Goal: Task Accomplishment & Management: Manage account settings

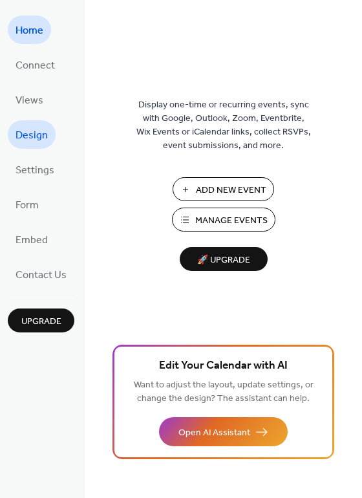
click at [34, 138] on span "Design" at bounding box center [32, 135] width 32 height 21
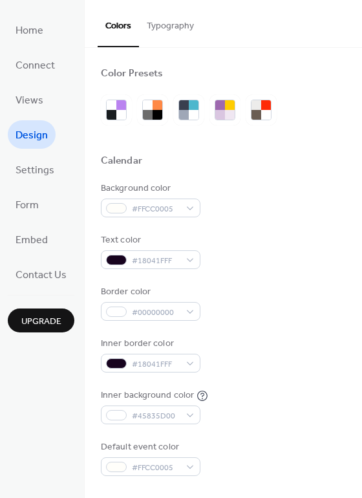
click at [165, 18] on button "Typography" at bounding box center [170, 23] width 63 height 46
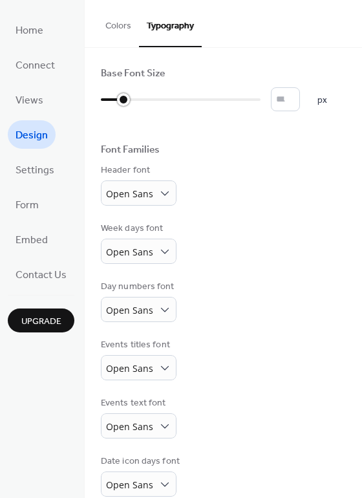
drag, startPoint x: 113, startPoint y: 100, endPoint x: 127, endPoint y: 100, distance: 13.6
click at [127, 100] on div at bounding box center [181, 99] width 160 height 21
drag, startPoint x: 127, startPoint y: 100, endPoint x: 136, endPoint y: 100, distance: 9.7
click at [136, 100] on div at bounding box center [142, 99] width 13 height 13
drag, startPoint x: 136, startPoint y: 100, endPoint x: 154, endPoint y: 100, distance: 17.5
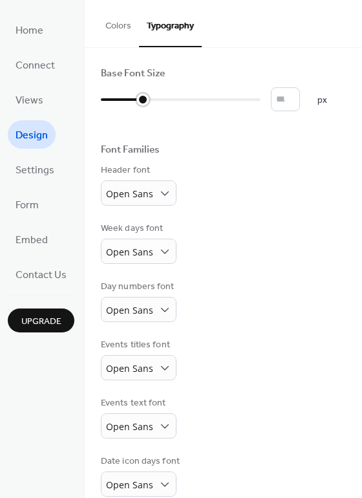
click at [143, 100] on div at bounding box center [122, 99] width 42 height 21
drag, startPoint x: 166, startPoint y: 102, endPoint x: 192, endPoint y: 102, distance: 25.9
click at [192, 102] on div at bounding box center [150, 99] width 99 height 21
drag, startPoint x: 202, startPoint y: 102, endPoint x: 179, endPoint y: 102, distance: 22.7
click at [179, 102] on div at bounding box center [181, 99] width 13 height 13
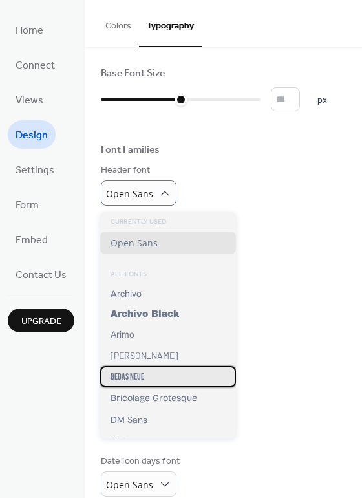
click at [127, 378] on span "Bebas Neue" at bounding box center [128, 376] width 34 height 11
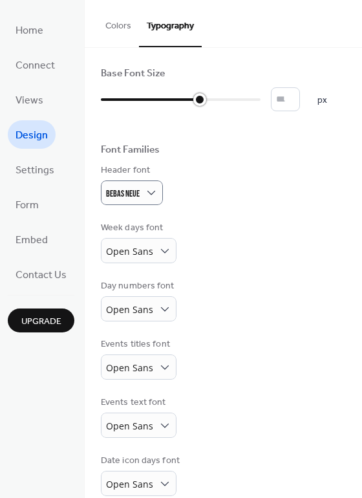
drag, startPoint x: 182, startPoint y: 100, endPoint x: 211, endPoint y: 102, distance: 28.5
click at [200, 102] on div at bounding box center [150, 99] width 99 height 21
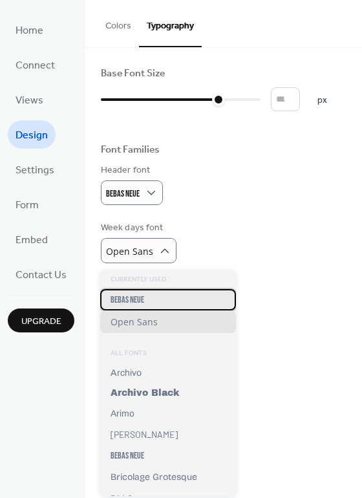
click at [145, 301] on div "Bebas Neue" at bounding box center [168, 299] width 136 height 21
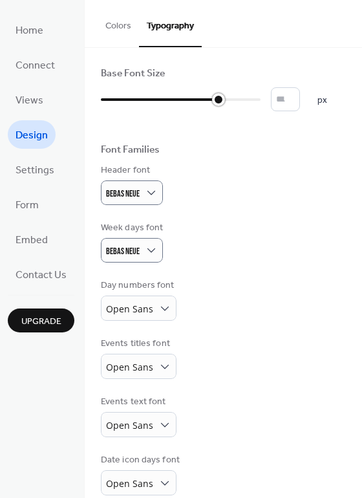
click at [188, 97] on div at bounding box center [181, 99] width 160 height 21
type input "**"
drag, startPoint x: 186, startPoint y: 100, endPoint x: 216, endPoint y: 101, distance: 30.4
click at [206, 101] on div at bounding box center [199, 99] width 13 height 13
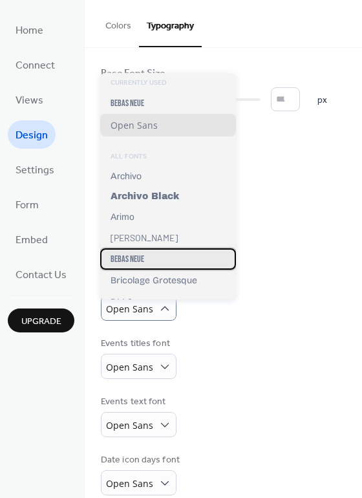
click at [140, 261] on span "Bebas Neue" at bounding box center [128, 259] width 34 height 11
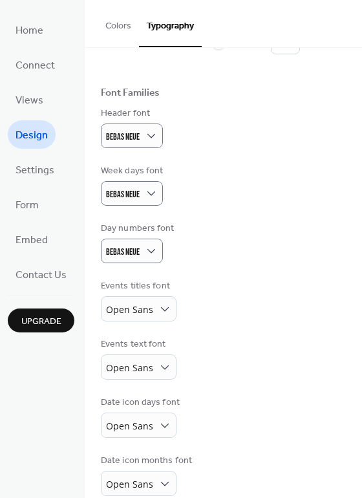
scroll to position [67, 0]
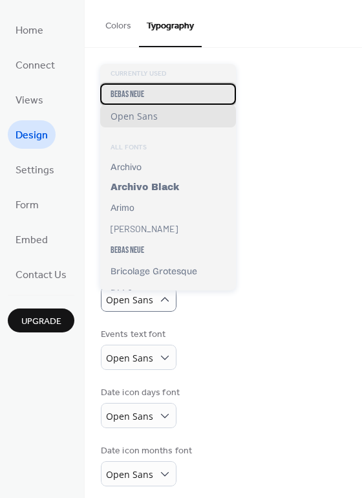
click at [140, 97] on span "Bebas Neue" at bounding box center [128, 94] width 34 height 11
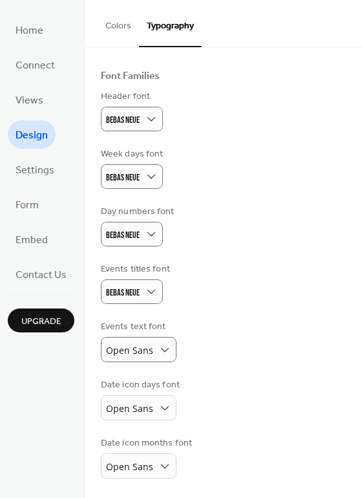
scroll to position [78, 0]
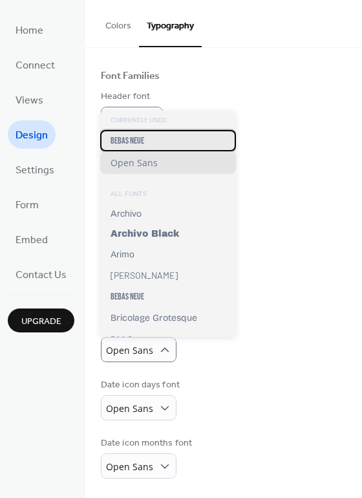
click at [136, 146] on div "Bebas Neue" at bounding box center [168, 140] width 136 height 21
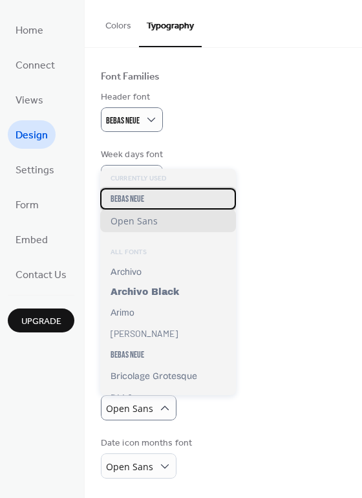
click at [142, 197] on span "Bebas Neue" at bounding box center [128, 198] width 34 height 11
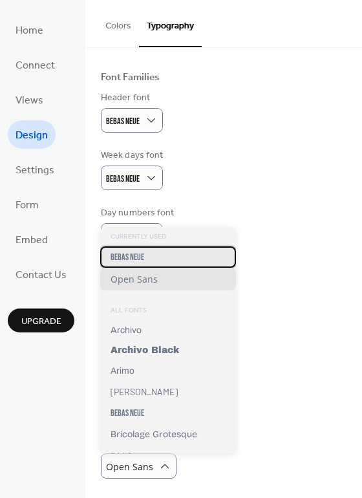
click at [142, 254] on span "Bebas Neue" at bounding box center [128, 257] width 34 height 11
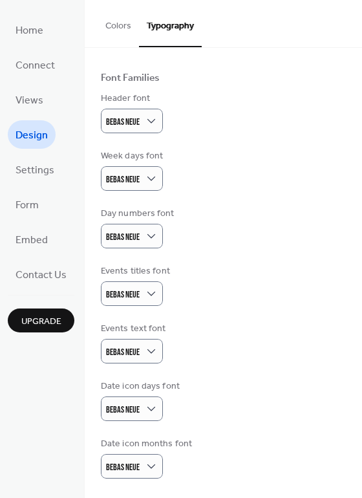
scroll to position [76, 0]
click at [43, 168] on span "Settings" at bounding box center [35, 170] width 39 height 21
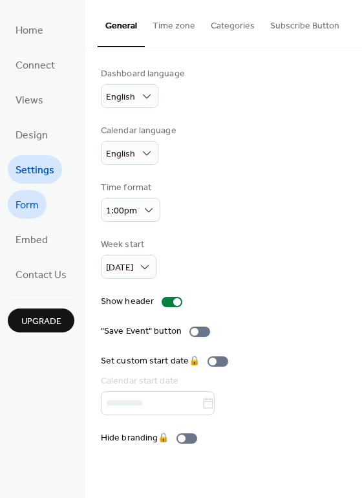
click at [43, 208] on link "Form" at bounding box center [27, 204] width 39 height 28
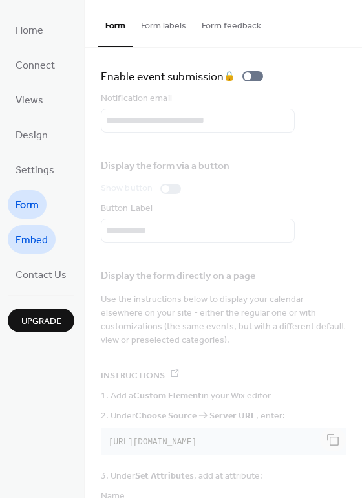
click at [43, 241] on span "Embed" at bounding box center [32, 240] width 32 height 21
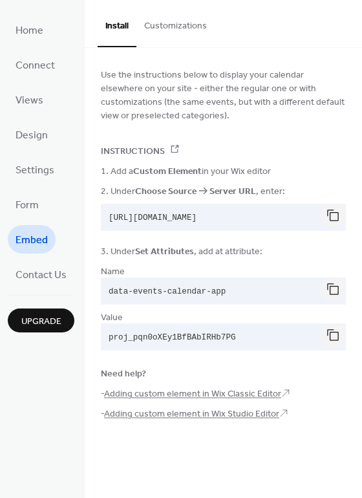
click at [168, 34] on button "Customizations" at bounding box center [175, 23] width 78 height 46
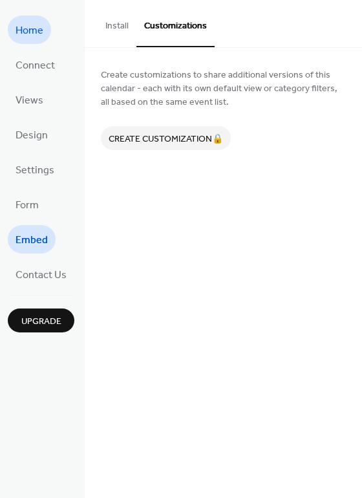
click at [42, 27] on span "Home" at bounding box center [30, 31] width 28 height 21
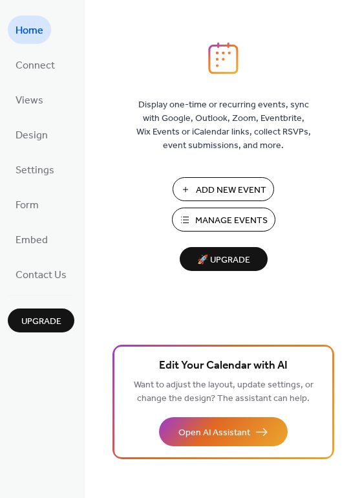
click at [254, 197] on span "Add New Event" at bounding box center [231, 191] width 71 height 14
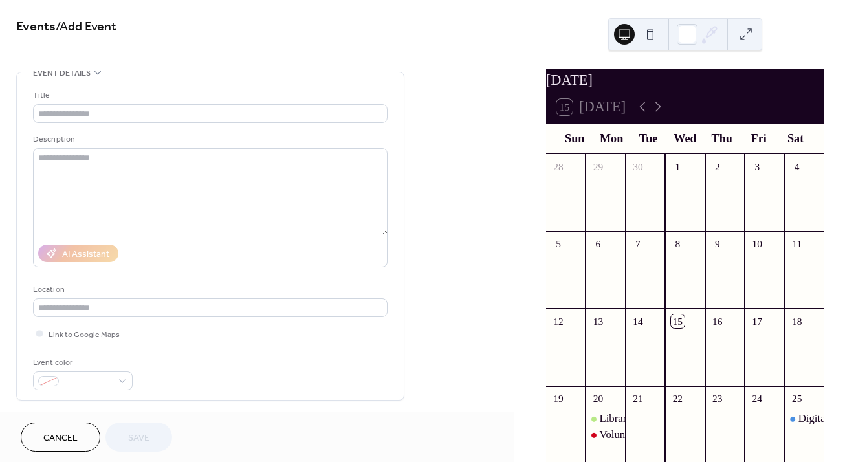
click at [653, 33] on button at bounding box center [650, 34] width 21 height 21
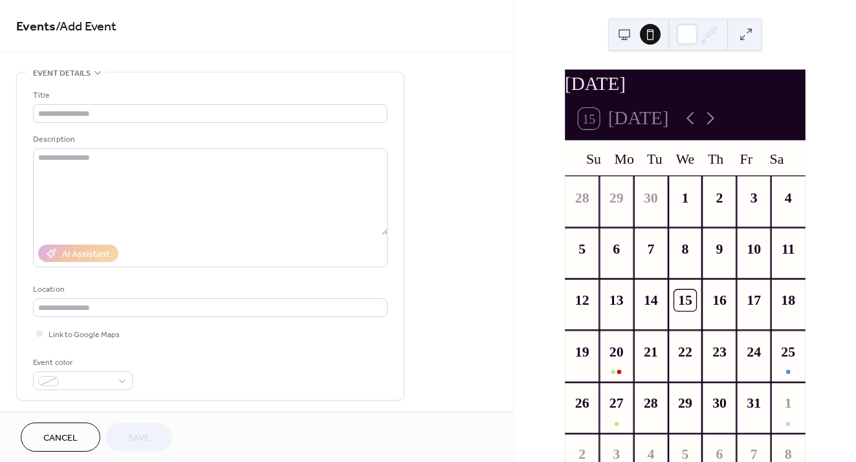
click at [740, 36] on button at bounding box center [746, 34] width 21 height 21
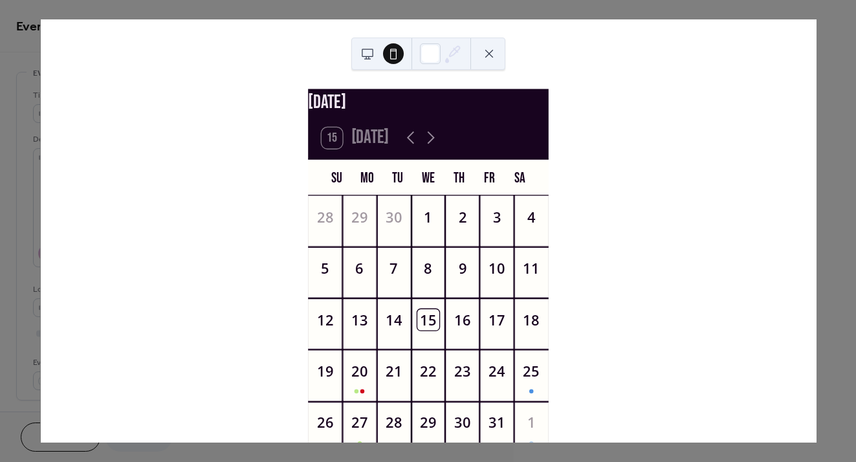
click at [375, 52] on button at bounding box center [367, 53] width 21 height 21
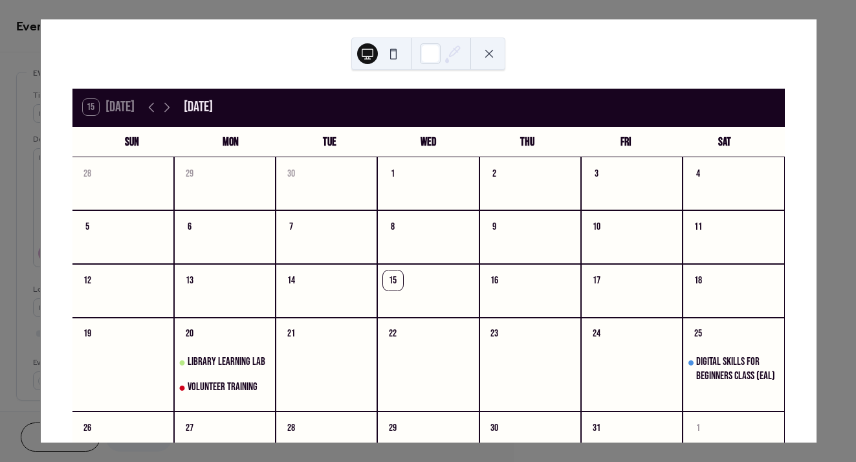
click at [307, 286] on div "14" at bounding box center [327, 278] width 102 height 29
click at [492, 54] on button at bounding box center [489, 53] width 21 height 21
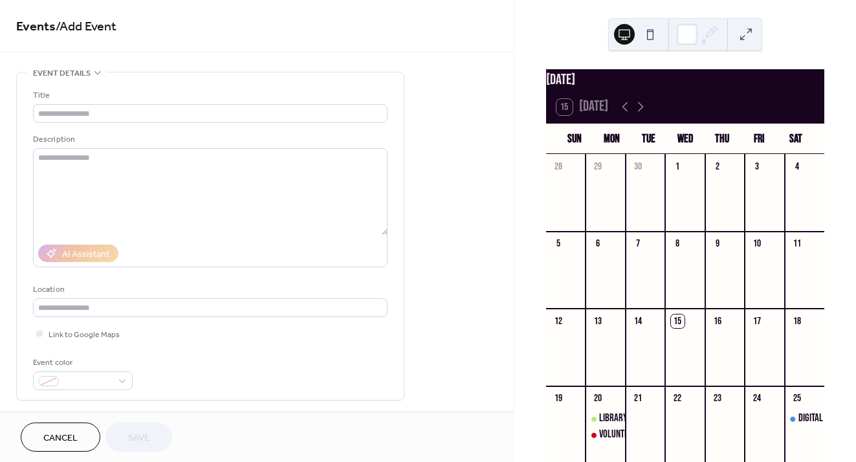
click at [679, 265] on div at bounding box center [684, 279] width 39 height 46
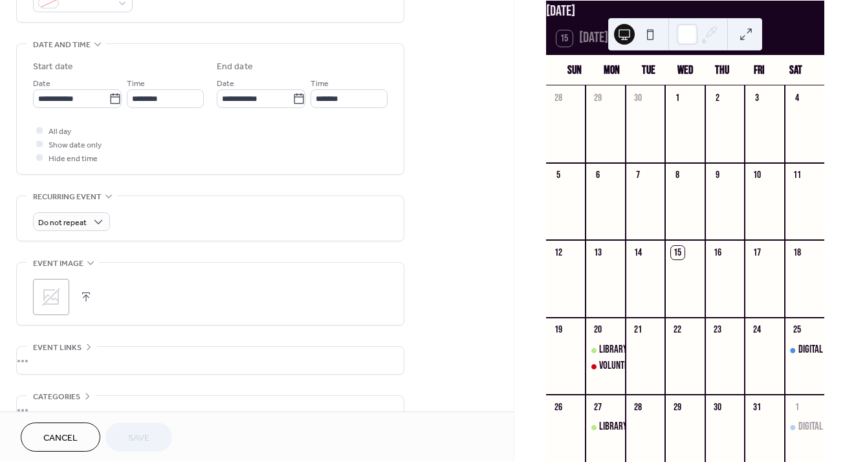
scroll to position [411, 0]
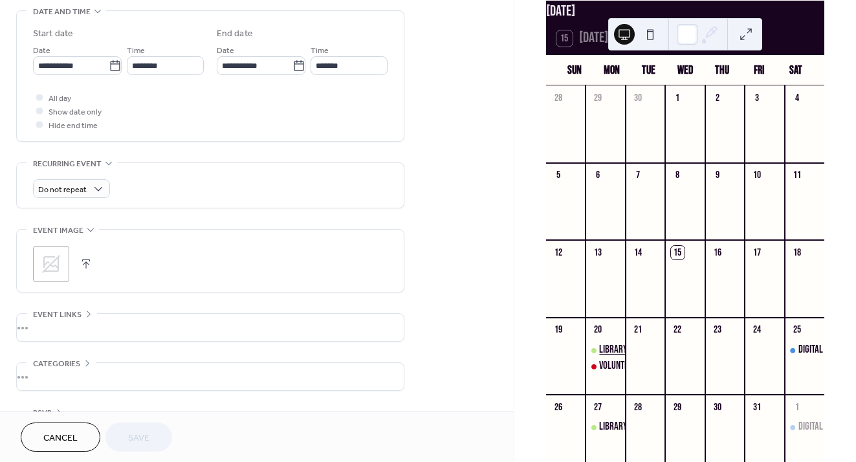
click at [626, 353] on div "Library Learning Lab" at bounding box center [638, 350] width 78 height 16
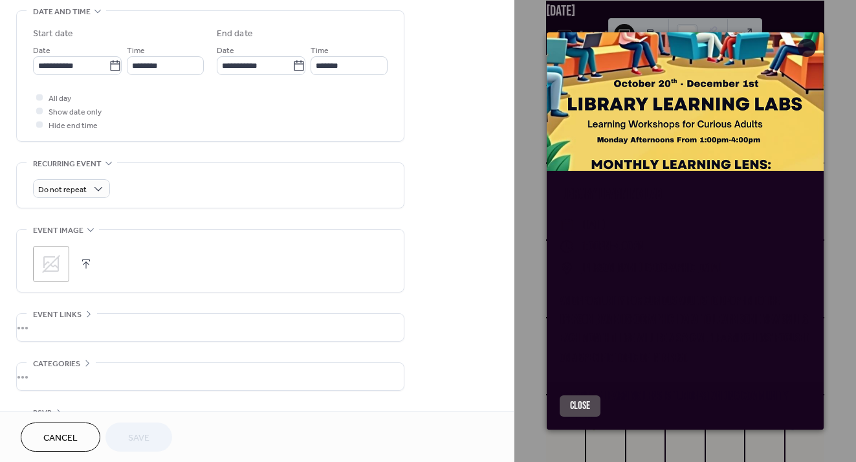
click at [576, 409] on button "Close" at bounding box center [580, 405] width 41 height 21
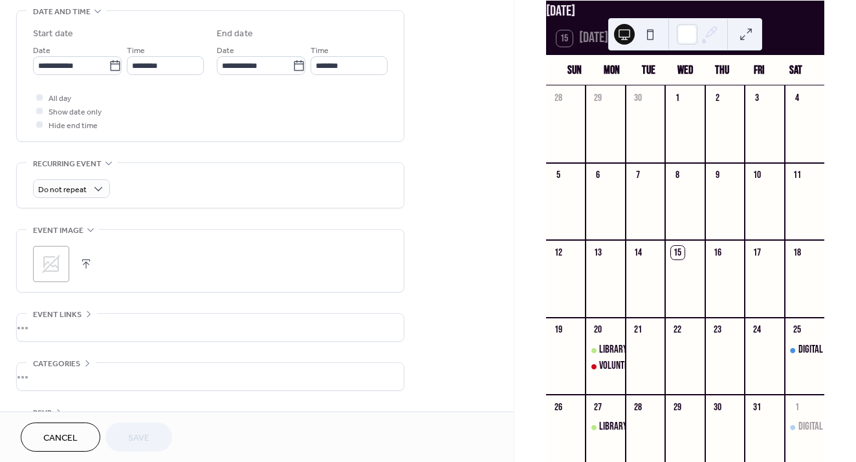
click at [66, 440] on span "Cancel" at bounding box center [60, 438] width 34 height 14
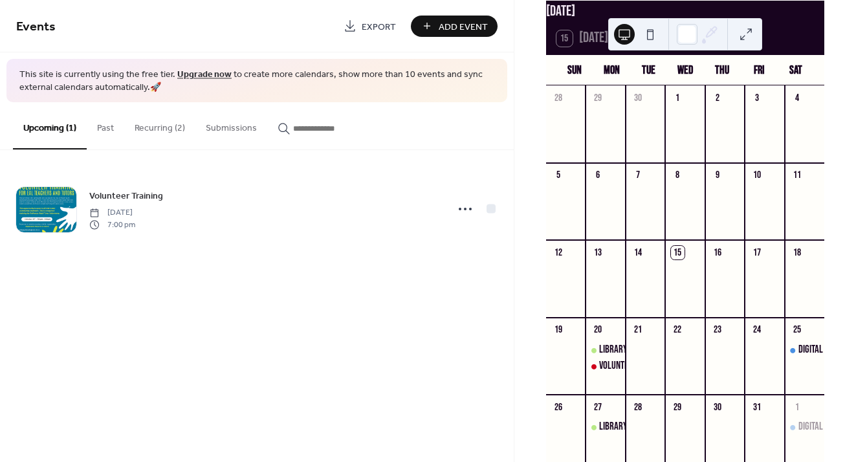
click at [288, 255] on div "Volunteer Training Monday, October 20, 2025 7:00 pm" at bounding box center [257, 209] width 514 height 118
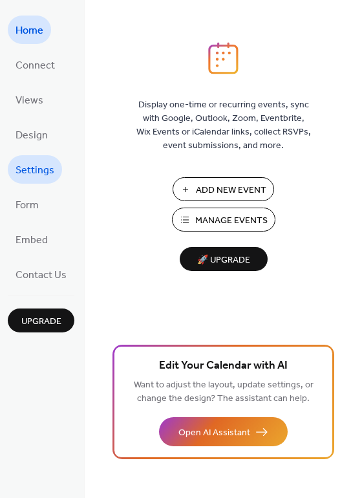
click at [39, 172] on span "Settings" at bounding box center [35, 170] width 39 height 21
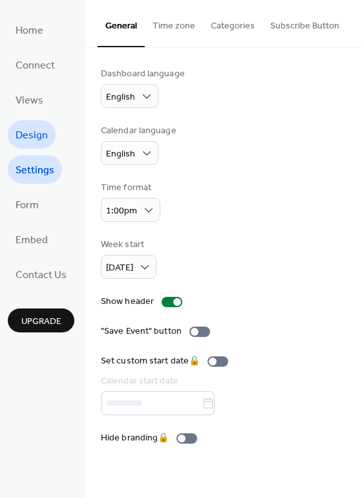
click at [32, 140] on span "Design" at bounding box center [32, 135] width 32 height 21
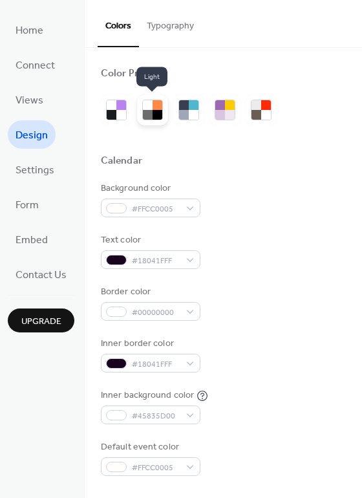
click at [160, 104] on div at bounding box center [158, 105] width 10 height 10
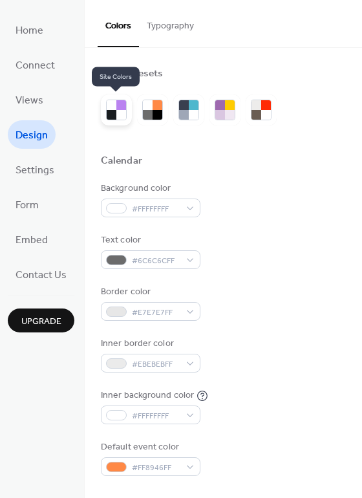
click at [123, 109] on div at bounding box center [116, 110] width 21 height 21
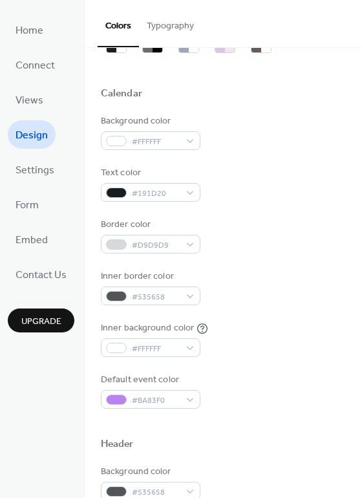
scroll to position [68, 0]
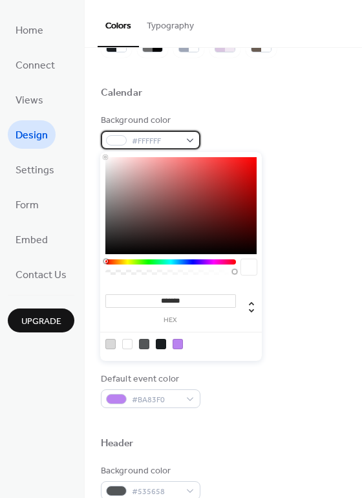
click at [140, 140] on span "#FFFFFF" at bounding box center [156, 142] width 48 height 14
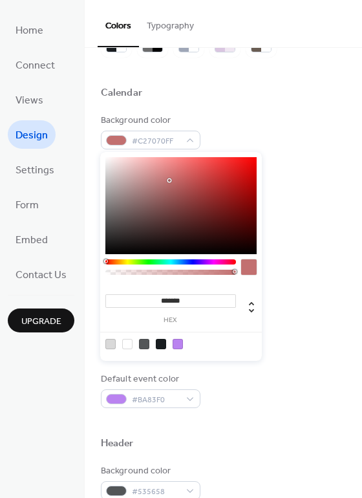
drag, startPoint x: 105, startPoint y: 157, endPoint x: 181, endPoint y: 178, distance: 78.5
click at [181, 179] on div at bounding box center [180, 205] width 151 height 97
click at [181, 178] on div at bounding box center [181, 178] width 3 height 3
click at [212, 173] on div at bounding box center [180, 205] width 151 height 97
click at [224, 168] on div at bounding box center [180, 205] width 151 height 97
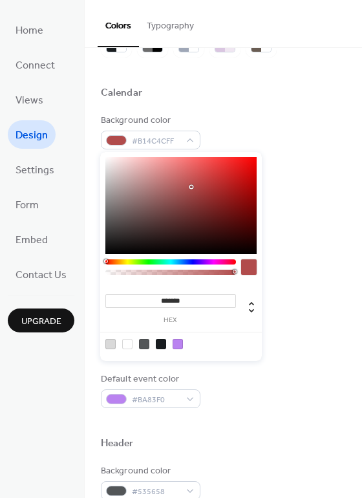
drag, startPoint x: 224, startPoint y: 168, endPoint x: 191, endPoint y: 187, distance: 38.0
click at [191, 187] on div at bounding box center [191, 187] width 3 height 3
drag, startPoint x: 191, startPoint y: 187, endPoint x: 198, endPoint y: 173, distance: 15.0
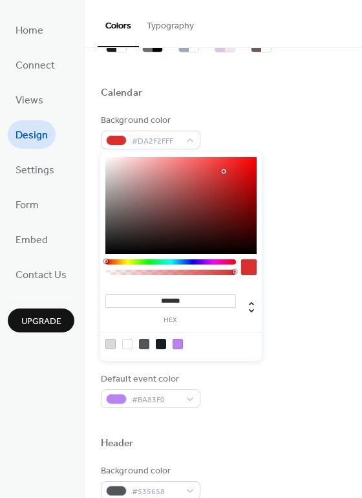
drag, startPoint x: 208, startPoint y: 176, endPoint x: 226, endPoint y: 171, distance: 18.8
drag, startPoint x: 227, startPoint y: 171, endPoint x: 202, endPoint y: 202, distance: 39.6
type input "*******"
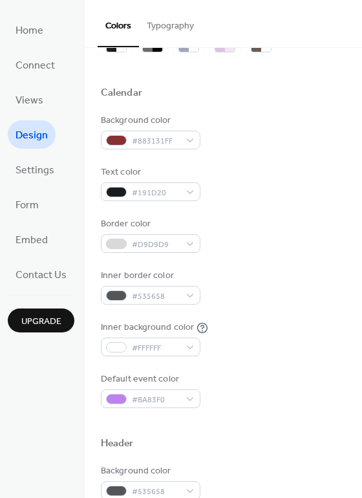
click at [224, 113] on div at bounding box center [223, 109] width 245 height 10
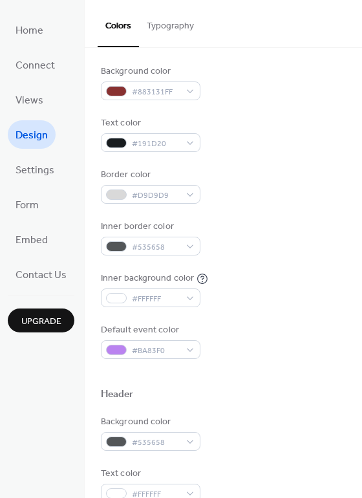
scroll to position [118, 0]
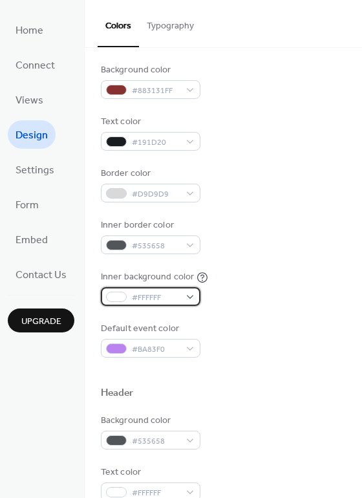
click at [141, 301] on span "#FFFFFF" at bounding box center [156, 298] width 48 height 14
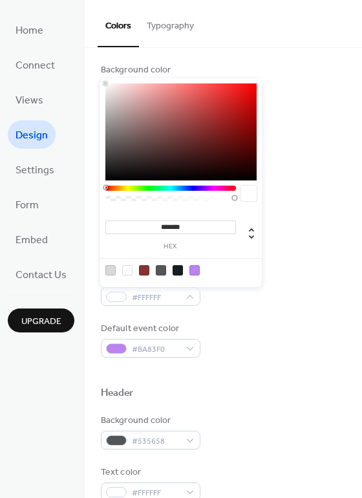
click at [127, 193] on div at bounding box center [170, 197] width 131 height 22
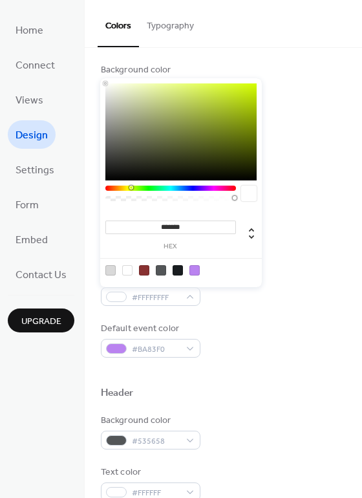
click at [131, 190] on div at bounding box center [170, 188] width 131 height 5
click at [193, 193] on div at bounding box center [170, 197] width 131 height 22
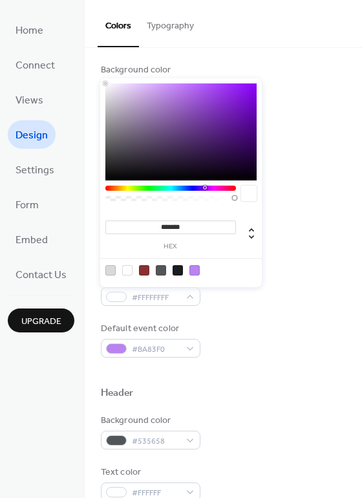
click at [204, 186] on div at bounding box center [170, 188] width 131 height 5
click at [204, 188] on div at bounding box center [205, 188] width 4 height 4
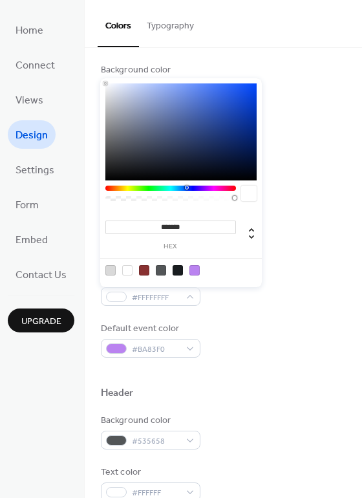
click at [186, 189] on div at bounding box center [170, 188] width 131 height 5
click at [186, 189] on div at bounding box center [187, 188] width 4 height 4
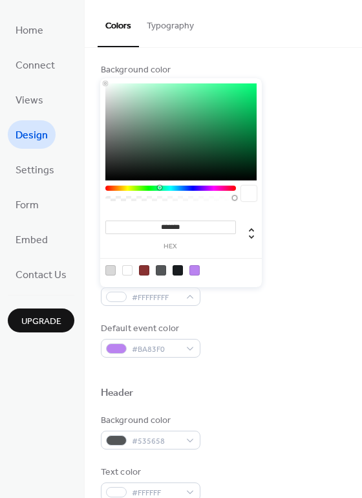
click at [159, 188] on div at bounding box center [170, 188] width 131 height 5
click at [118, 182] on div "******* hex" at bounding box center [181, 182] width 162 height 209
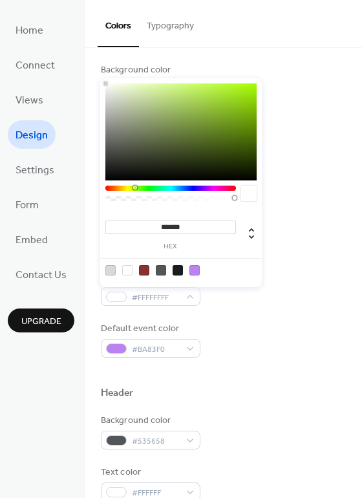
click at [135, 189] on div at bounding box center [170, 188] width 131 height 5
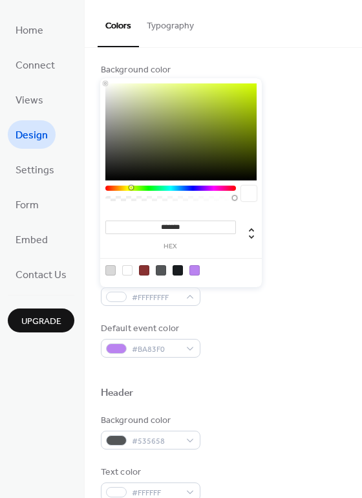
click at [131, 189] on div at bounding box center [170, 188] width 131 height 5
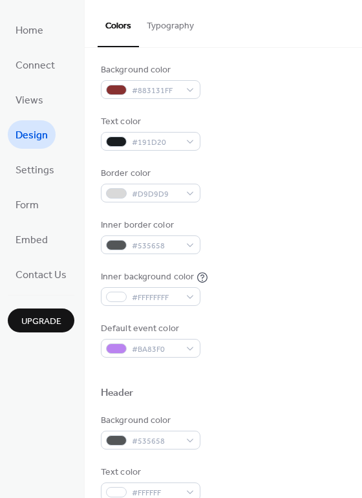
click at [282, 149] on div "Text color #191D20" at bounding box center [223, 133] width 245 height 36
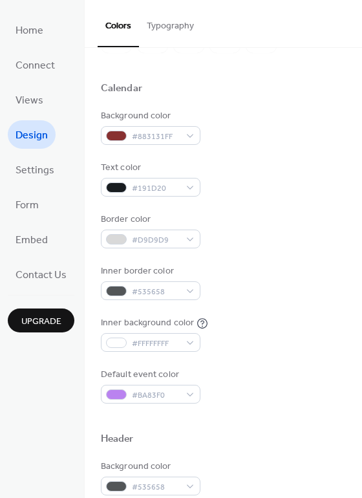
scroll to position [72, 0]
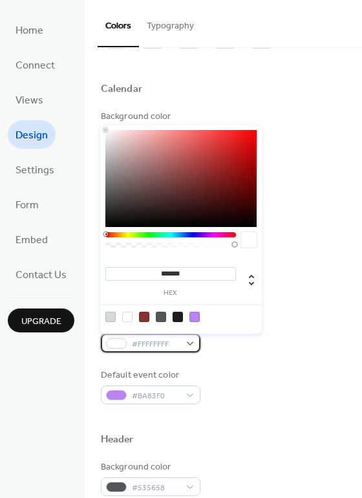
click at [126, 338] on div "#FFFFFFFF" at bounding box center [151, 343] width 100 height 19
click at [248, 273] on icon at bounding box center [252, 280] width 16 height 16
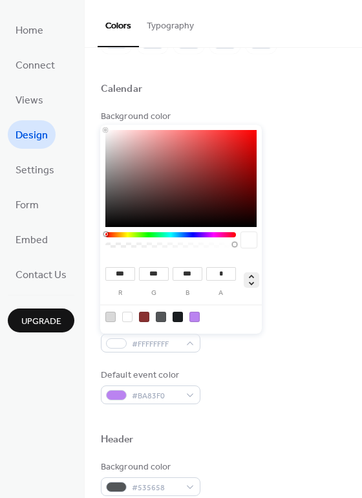
click at [248, 287] on icon at bounding box center [252, 280] width 16 height 16
type input "*"
type input "**"
type input "****"
click at [248, 287] on icon at bounding box center [252, 280] width 16 height 16
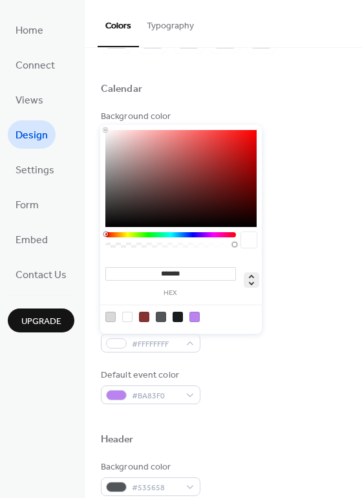
click at [245, 277] on icon at bounding box center [252, 280] width 16 height 16
type input "***"
click at [222, 232] on div "*** r *** g *** b * a" at bounding box center [181, 229] width 162 height 209
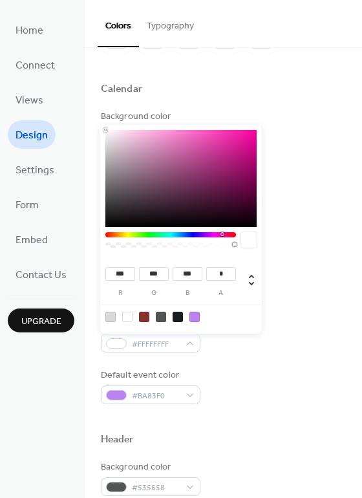
click at [222, 237] on div at bounding box center [170, 234] width 131 height 5
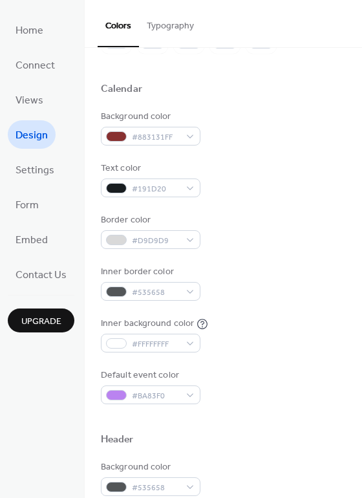
click at [276, 221] on div "Border color #D9D9D9" at bounding box center [223, 231] width 245 height 36
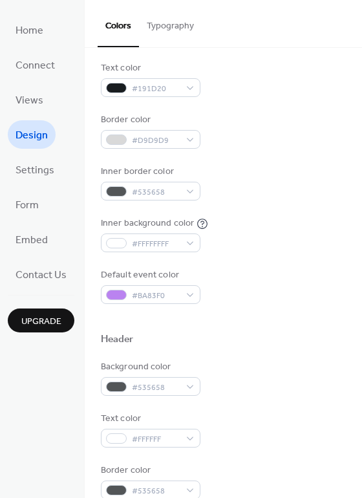
scroll to position [173, 0]
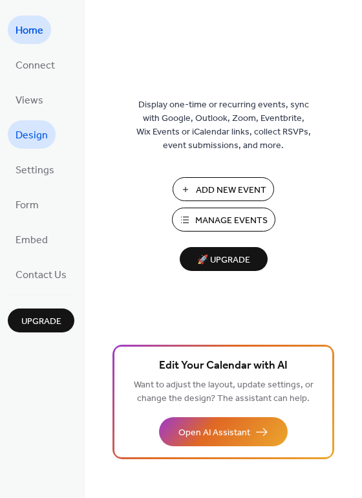
click at [34, 144] on span "Design" at bounding box center [32, 135] width 32 height 21
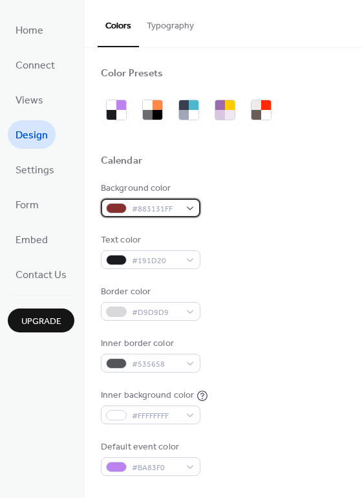
click at [193, 204] on div "#883131FF" at bounding box center [151, 208] width 100 height 19
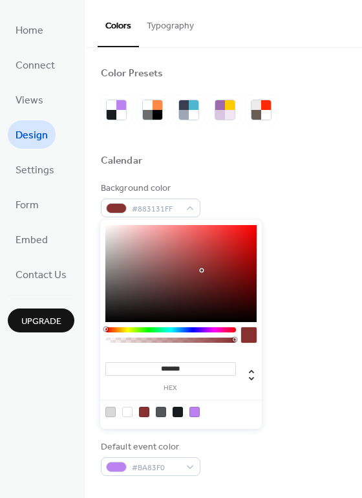
type input "*******"
click at [114, 317] on div at bounding box center [180, 273] width 151 height 97
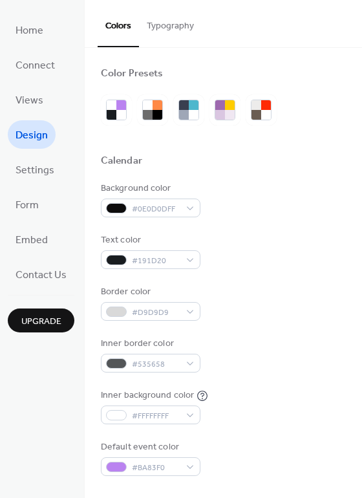
click at [297, 180] on div at bounding box center [223, 176] width 245 height 10
click at [185, 310] on div "#D9D9D9" at bounding box center [151, 311] width 100 height 19
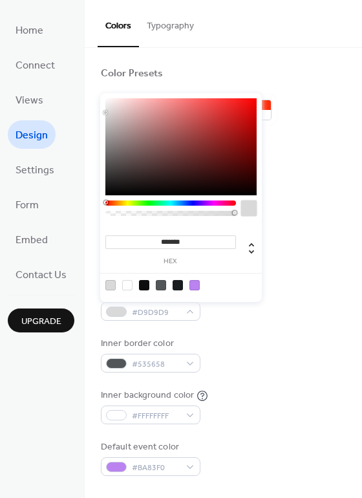
click at [145, 288] on div at bounding box center [144, 285] width 10 height 10
click at [160, 287] on div at bounding box center [161, 285] width 10 height 10
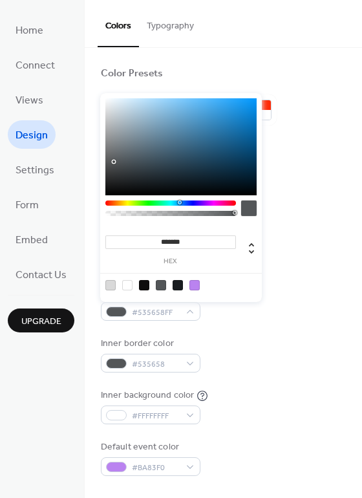
click at [183, 286] on div at bounding box center [181, 285] width 164 height 24
click at [178, 287] on div at bounding box center [178, 285] width 10 height 10
type input "*******"
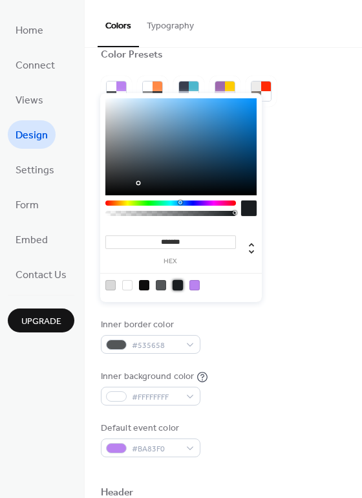
scroll to position [13, 0]
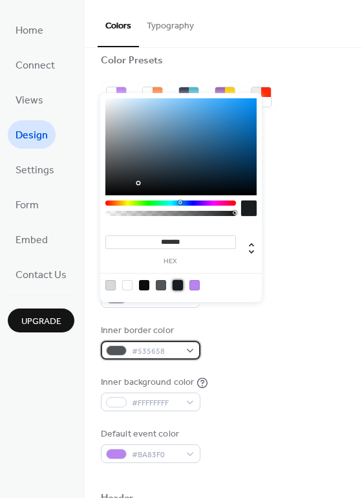
click at [187, 351] on div "#535658" at bounding box center [151, 350] width 100 height 19
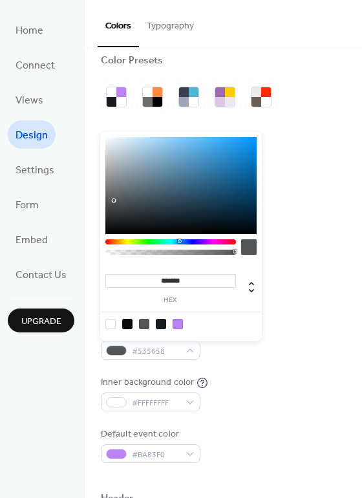
click at [161, 325] on div at bounding box center [161, 324] width 10 height 10
type input "*******"
click at [283, 341] on div "Inner border color #191D20FF" at bounding box center [223, 342] width 245 height 36
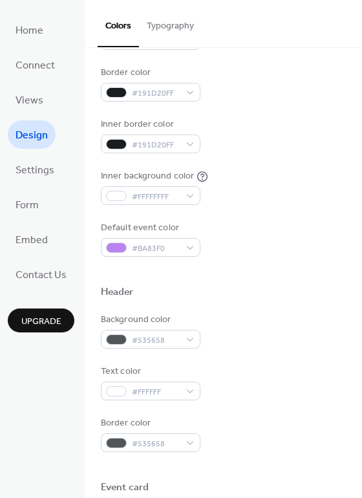
scroll to position [222, 0]
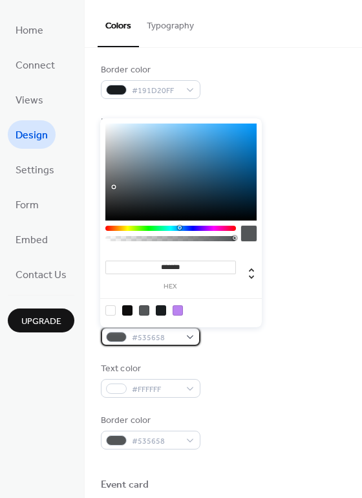
click at [190, 336] on div "#535658" at bounding box center [151, 336] width 100 height 19
click at [157, 309] on div at bounding box center [161, 310] width 10 height 10
type input "*******"
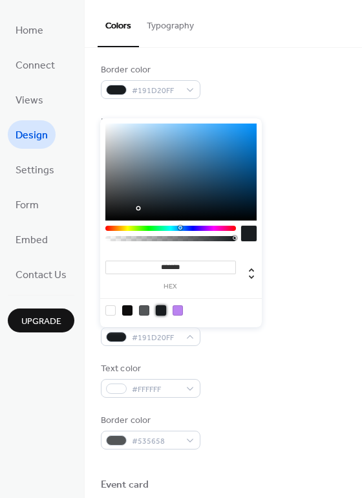
click at [278, 374] on div "Text color #FFFFFF" at bounding box center [223, 380] width 245 height 36
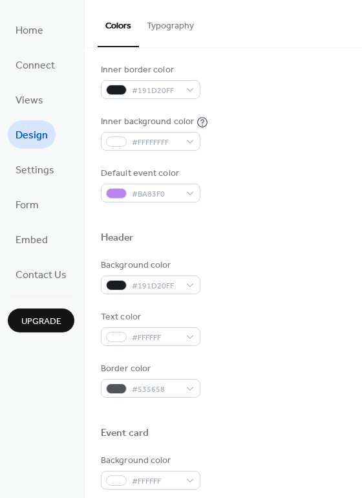
scroll to position [303, 0]
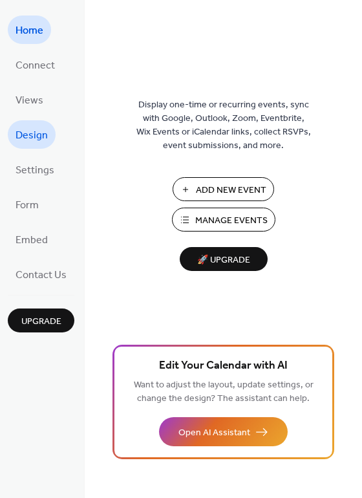
click at [41, 138] on span "Design" at bounding box center [32, 135] width 32 height 21
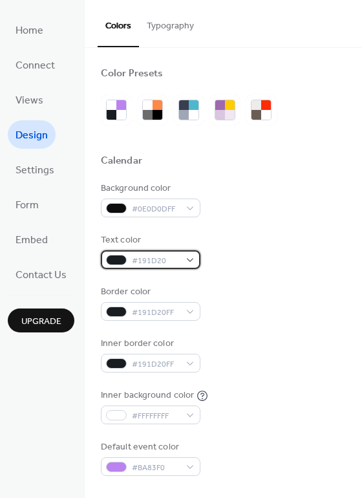
click at [194, 262] on div "#191D20" at bounding box center [151, 259] width 100 height 19
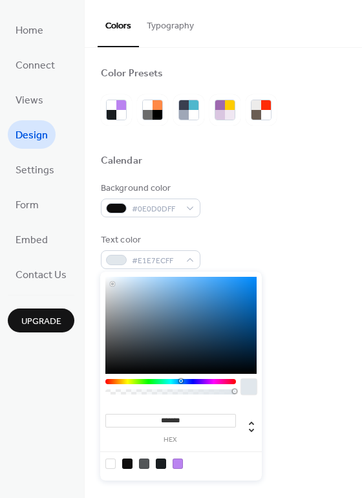
click at [113, 284] on div at bounding box center [180, 325] width 151 height 97
click at [118, 283] on div at bounding box center [180, 325] width 151 height 97
type input "*******"
click at [113, 372] on div at bounding box center [180, 325] width 151 height 97
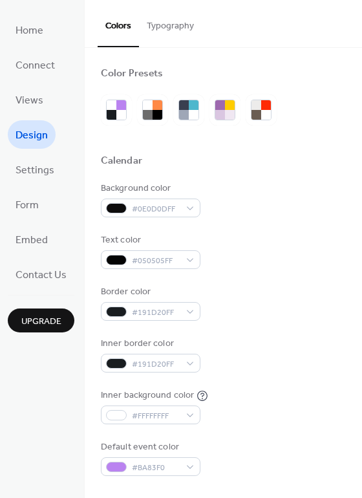
click at [281, 245] on div "Text color #050505FF" at bounding box center [223, 252] width 245 height 36
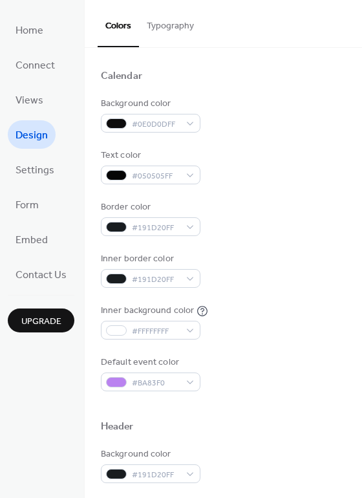
scroll to position [87, 0]
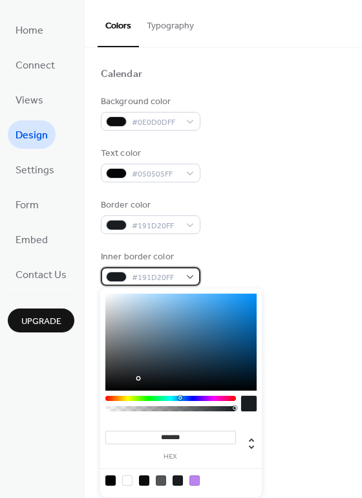
click at [187, 280] on div "#191D20FF" at bounding box center [151, 276] width 100 height 19
click at [252, 252] on div "Inner border color #191D20FF" at bounding box center [223, 268] width 245 height 36
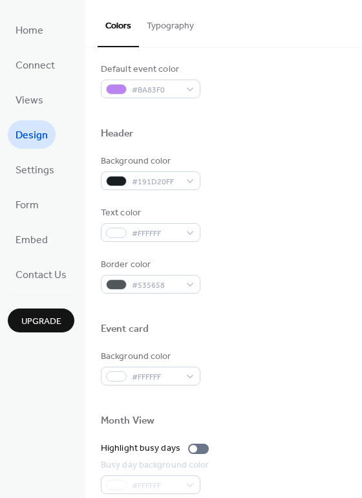
scroll to position [376, 0]
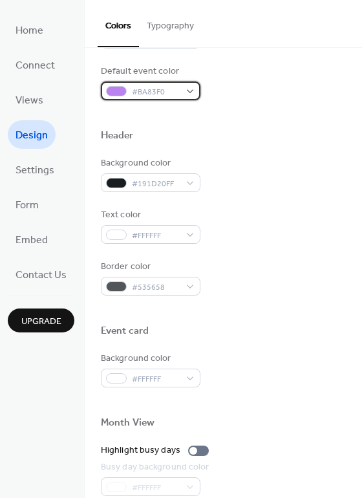
click at [191, 88] on div "#BA83F0" at bounding box center [151, 91] width 100 height 19
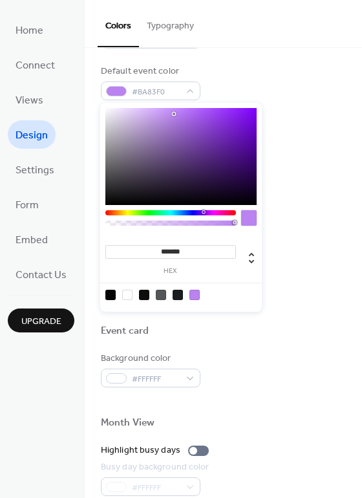
type input "*******"
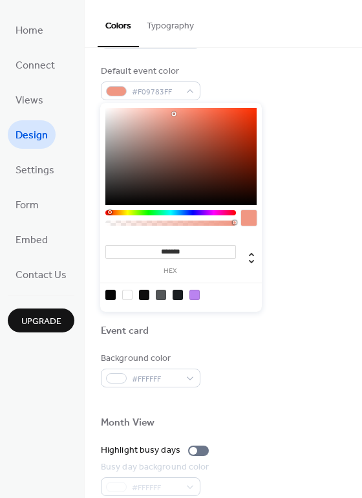
click at [109, 212] on div at bounding box center [170, 212] width 131 height 5
click at [287, 153] on div at bounding box center [223, 151] width 245 height 10
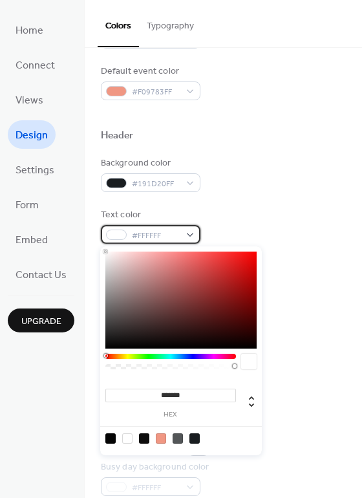
click at [189, 235] on div "#FFFFFF" at bounding box center [151, 234] width 100 height 19
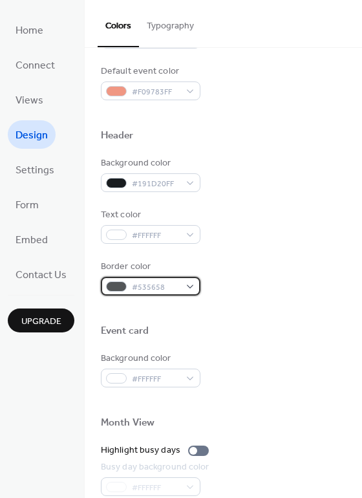
click at [190, 285] on div "#535658" at bounding box center [151, 286] width 100 height 19
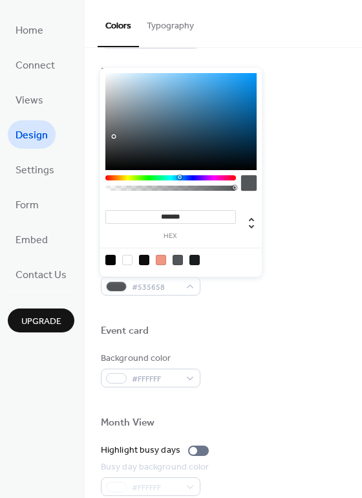
click at [164, 262] on div at bounding box center [161, 260] width 10 height 10
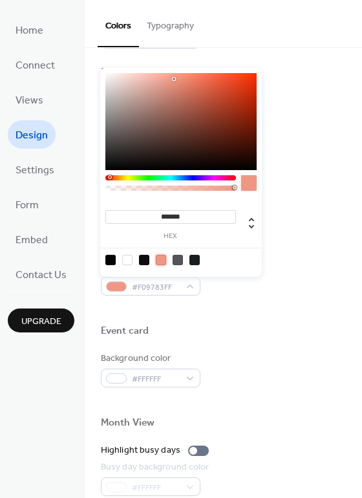
click at [120, 176] on div at bounding box center [170, 177] width 131 height 5
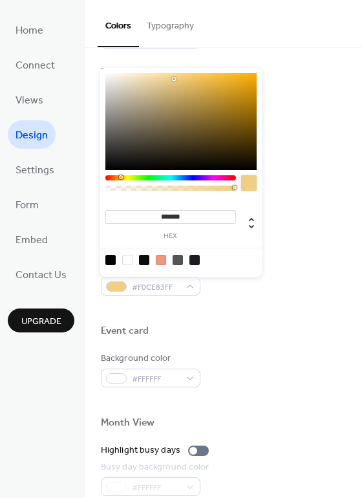
click at [239, 74] on div at bounding box center [180, 121] width 151 height 97
type input "*******"
click at [123, 178] on div at bounding box center [122, 177] width 4 height 4
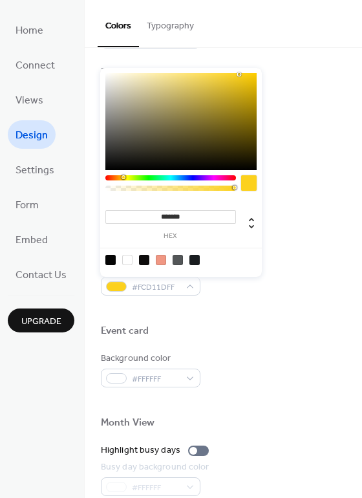
click at [248, 185] on div at bounding box center [249, 183] width 16 height 16
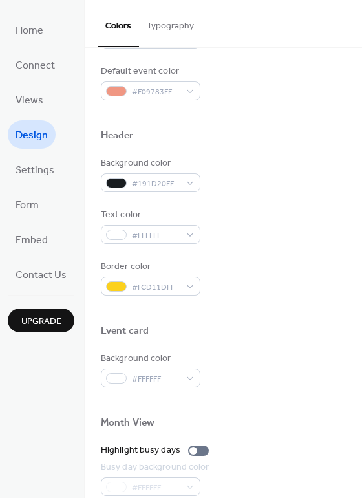
click at [281, 318] on div at bounding box center [223, 310] width 245 height 29
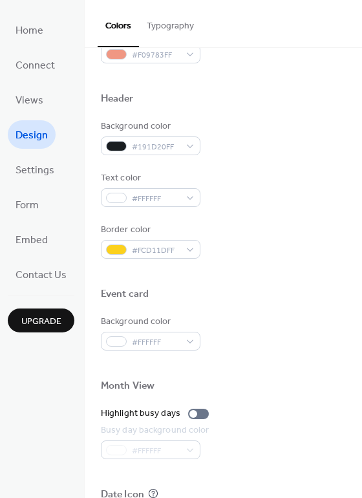
scroll to position [427, 0]
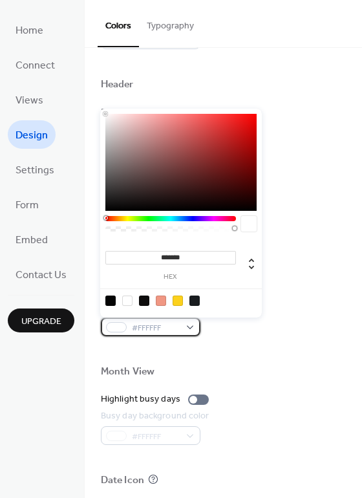
click at [191, 329] on div "#FFFFFF" at bounding box center [151, 327] width 100 height 19
click at [178, 302] on div at bounding box center [178, 301] width 10 height 10
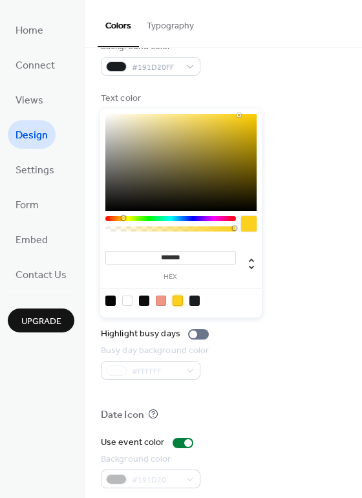
scroll to position [495, 0]
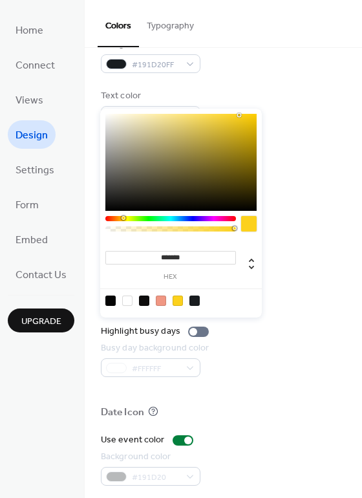
click at [127, 303] on div at bounding box center [127, 301] width 10 height 10
type input "*******"
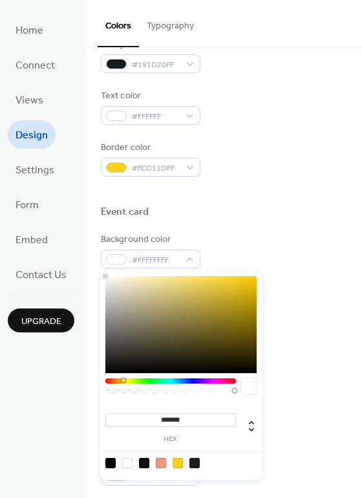
click at [322, 238] on div "Background color #FFFFFFFF" at bounding box center [223, 251] width 245 height 36
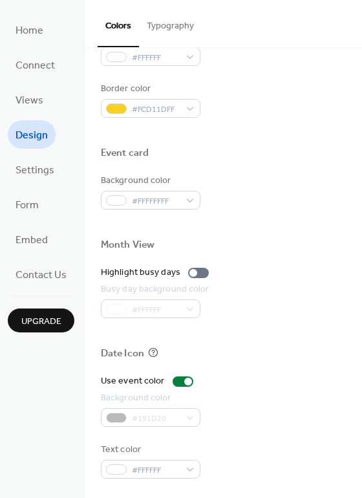
scroll to position [554, 0]
click at [190, 418] on div "#191D20" at bounding box center [151, 417] width 100 height 19
click at [185, 415] on div "#191D20" at bounding box center [151, 417] width 100 height 19
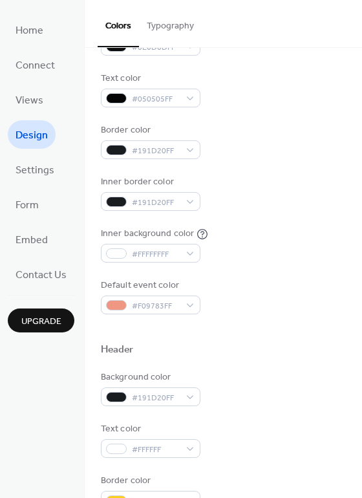
scroll to position [158, 0]
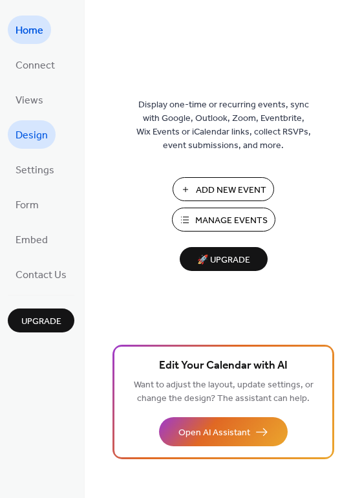
click at [36, 137] on span "Design" at bounding box center [32, 135] width 32 height 21
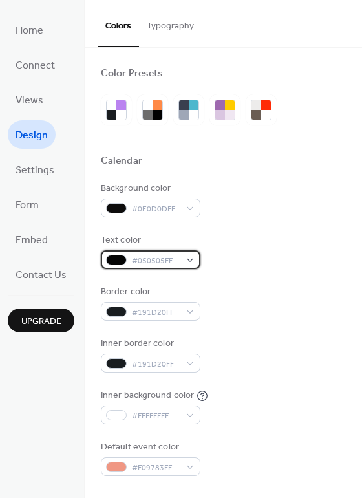
click at [192, 265] on div "#050505FF" at bounding box center [151, 259] width 100 height 19
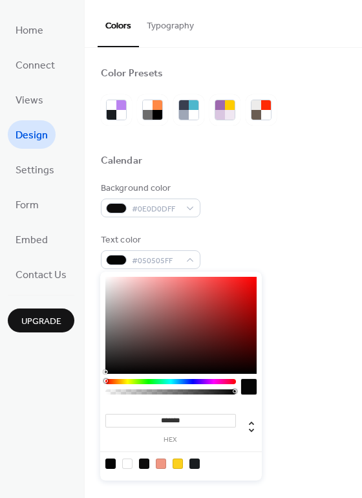
click at [114, 290] on div at bounding box center [180, 325] width 151 height 97
click at [111, 299] on div at bounding box center [180, 325] width 151 height 97
click at [112, 303] on div at bounding box center [180, 325] width 151 height 97
click at [113, 312] on div at bounding box center [180, 325] width 151 height 97
type input "*******"
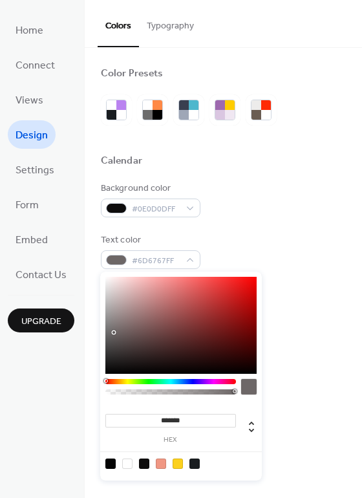
drag, startPoint x: 115, startPoint y: 320, endPoint x: 114, endPoint y: 333, distance: 13.0
click at [114, 333] on div at bounding box center [180, 325] width 151 height 97
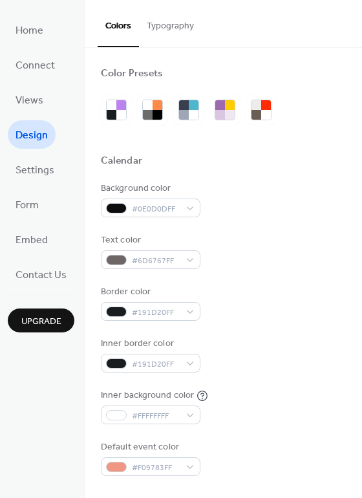
click at [256, 253] on div "Text color #6D6767FF" at bounding box center [223, 252] width 245 height 36
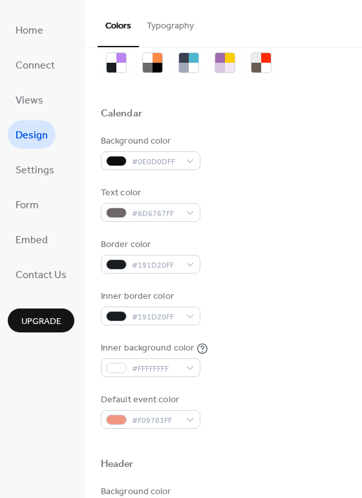
scroll to position [65, 0]
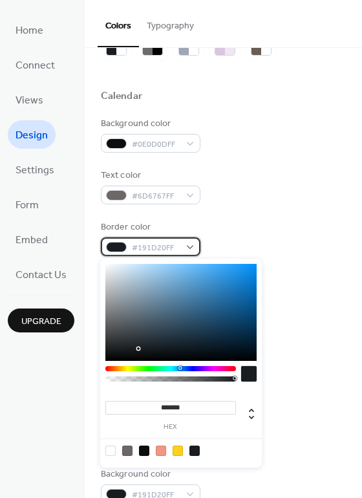
click at [193, 252] on div "#191D20FF" at bounding box center [151, 246] width 100 height 19
type input "*******"
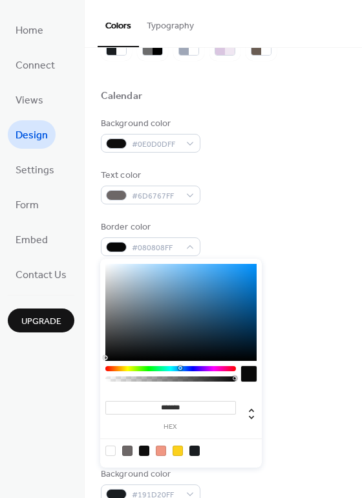
click at [118, 358] on div at bounding box center [180, 312] width 151 height 97
click at [240, 228] on div "Border color #080808FF" at bounding box center [223, 239] width 245 height 36
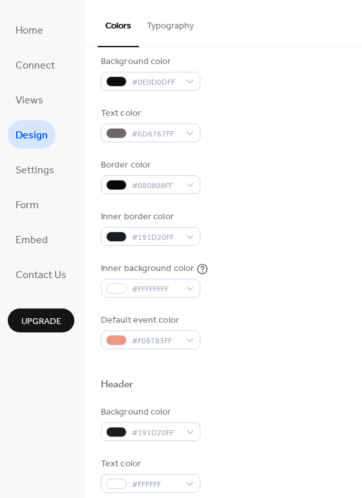
scroll to position [143, 0]
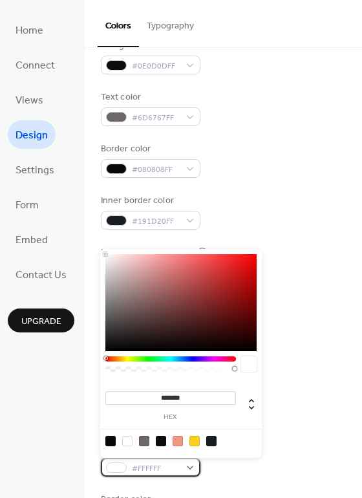
click at [195, 471] on div "#FFFFFF" at bounding box center [151, 467] width 100 height 19
click at [109, 440] on div at bounding box center [110, 441] width 10 height 10
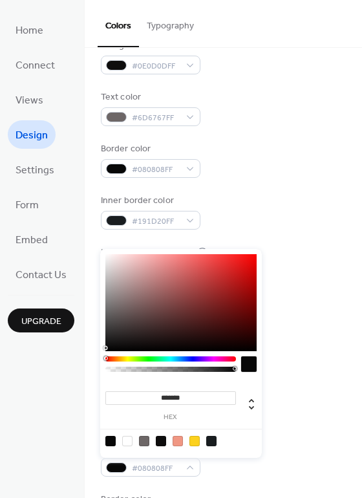
click at [129, 442] on div at bounding box center [127, 441] width 10 height 10
type input "*******"
click at [232, 477] on div "Background color #191D20FF Text color #FFFFFFFF Border color #FCD11DFF" at bounding box center [223, 458] width 245 height 139
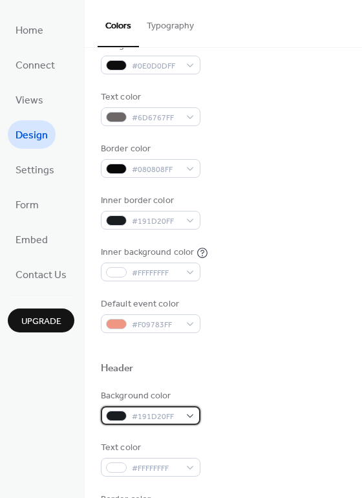
click at [190, 415] on div "#191D20FF" at bounding box center [151, 415] width 100 height 19
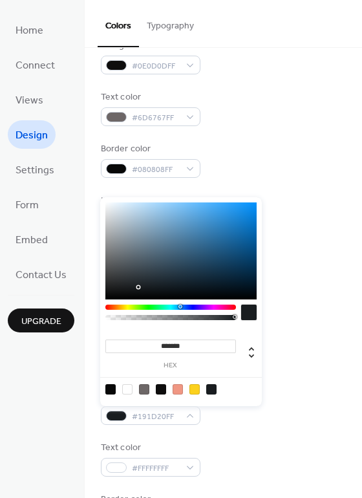
click at [133, 387] on div at bounding box center [181, 389] width 164 height 24
click at [123, 390] on div at bounding box center [127, 389] width 10 height 10
click at [112, 389] on div at bounding box center [110, 389] width 10 height 10
type input "*******"
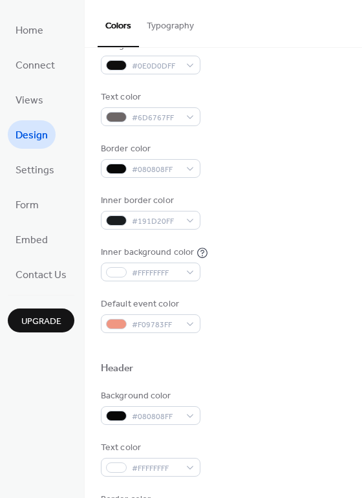
click at [301, 245] on div "Background color #0E0D0DFF Text color #6D6767FF Border color #080808FF Inner bo…" at bounding box center [223, 186] width 245 height 294
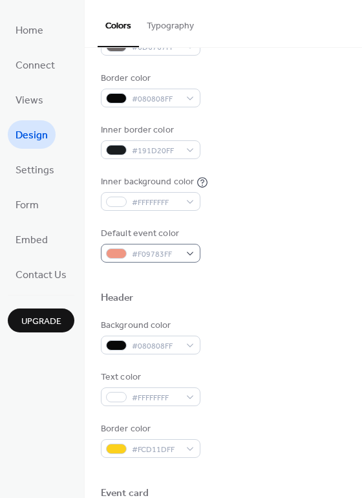
scroll to position [215, 0]
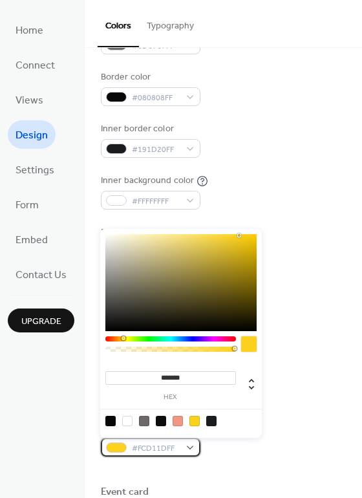
click at [190, 451] on div "#FCD11DFF" at bounding box center [151, 447] width 100 height 19
click at [129, 422] on div at bounding box center [127, 421] width 10 height 10
type input "*******"
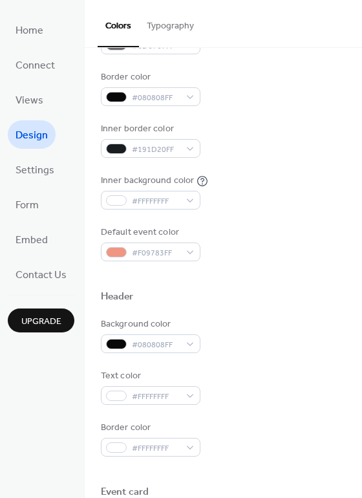
click at [269, 437] on div "Border color #FFFFFFFF" at bounding box center [223, 439] width 245 height 36
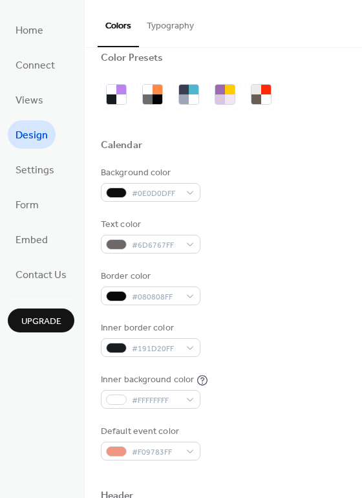
scroll to position [12, 0]
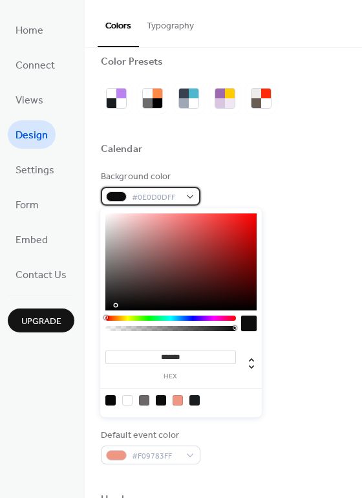
click at [190, 193] on div "#0E0D0DFF" at bounding box center [151, 196] width 100 height 19
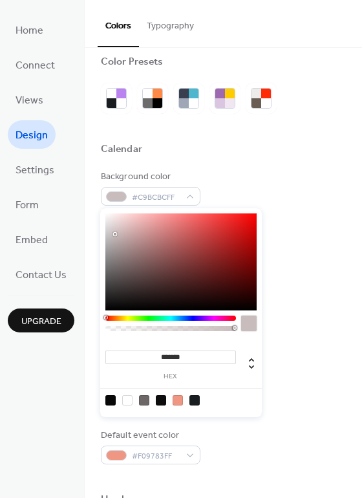
click at [115, 234] on div at bounding box center [180, 261] width 151 height 97
drag, startPoint x: 115, startPoint y: 234, endPoint x: 169, endPoint y: 290, distance: 77.8
click at [169, 290] on div at bounding box center [169, 290] width 3 height 3
drag, startPoint x: 153, startPoint y: 285, endPoint x: 144, endPoint y: 251, distance: 34.8
click at [144, 251] on div at bounding box center [180, 261] width 151 height 97
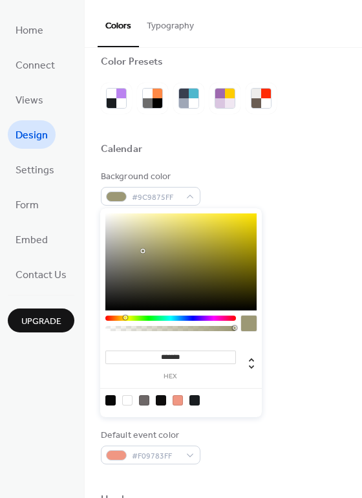
click at [125, 317] on div at bounding box center [170, 318] width 131 height 5
click at [251, 245] on div at bounding box center [180, 261] width 151 height 97
click at [116, 217] on div at bounding box center [180, 261] width 151 height 97
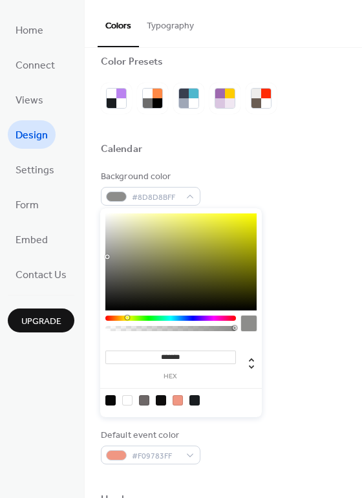
click at [107, 257] on div at bounding box center [180, 261] width 151 height 97
click at [116, 263] on div at bounding box center [180, 261] width 151 height 97
click at [115, 240] on div at bounding box center [180, 261] width 151 height 97
click at [114, 219] on div at bounding box center [180, 261] width 151 height 97
click at [115, 239] on div at bounding box center [180, 261] width 151 height 97
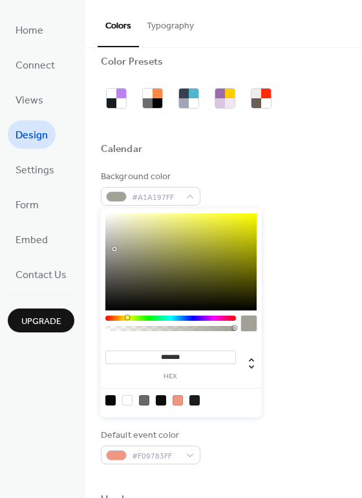
drag, startPoint x: 115, startPoint y: 240, endPoint x: 115, endPoint y: 250, distance: 9.7
click at [115, 250] on div at bounding box center [114, 249] width 3 height 3
click at [247, 323] on div at bounding box center [249, 324] width 16 height 16
click at [180, 327] on div at bounding box center [170, 328] width 127 height 5
type input "***"
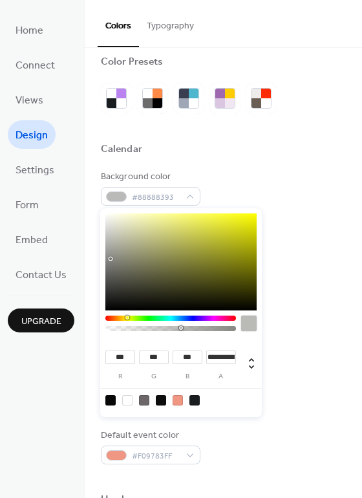
type input "***"
click at [111, 259] on div at bounding box center [180, 261] width 151 height 97
type input "***"
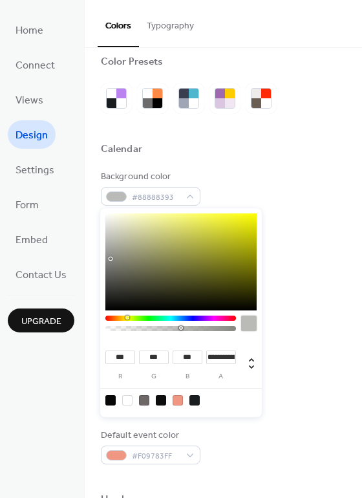
type input "***"
click at [110, 243] on div at bounding box center [180, 261] width 151 height 97
click at [298, 420] on div "Background color #B3B3AD93 Text color #6D6767FF Border color #080808FF Inner bo…" at bounding box center [223, 317] width 245 height 294
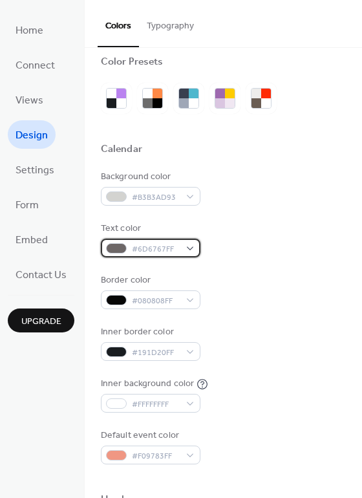
click at [190, 248] on div "#6D6767FF" at bounding box center [151, 248] width 100 height 19
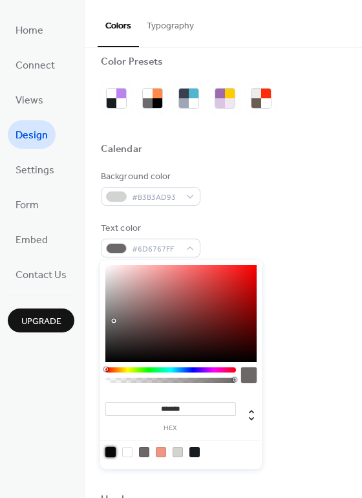
click at [109, 451] on div at bounding box center [110, 452] width 10 height 10
type input "*******"
click at [315, 208] on div "Background color #B3B3AD93 Text color #080808FF Border color #080808FF Inner bo…" at bounding box center [223, 317] width 245 height 294
